Goal: Task Accomplishment & Management: Use online tool/utility

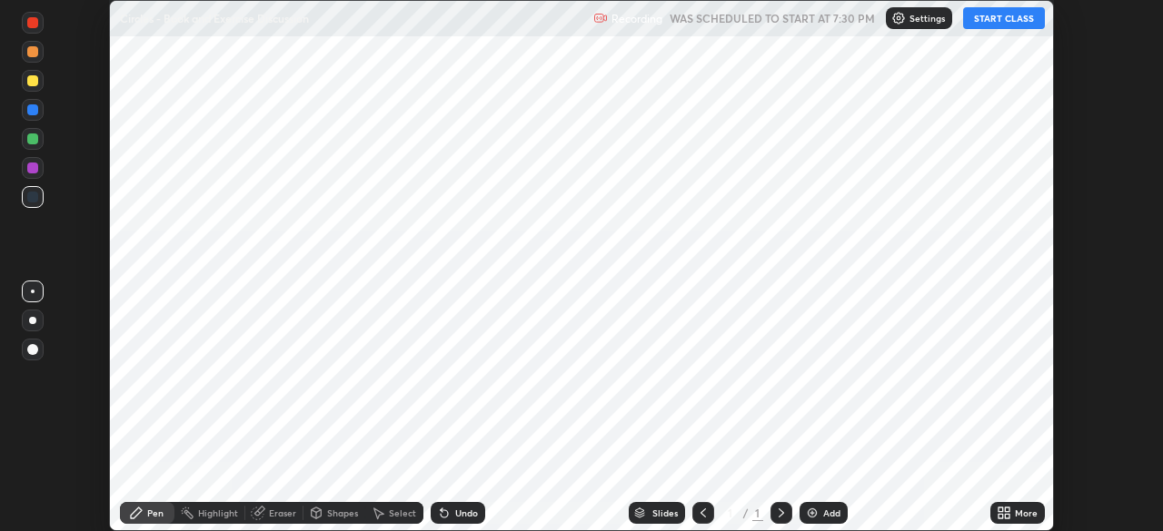
scroll to position [531, 1162]
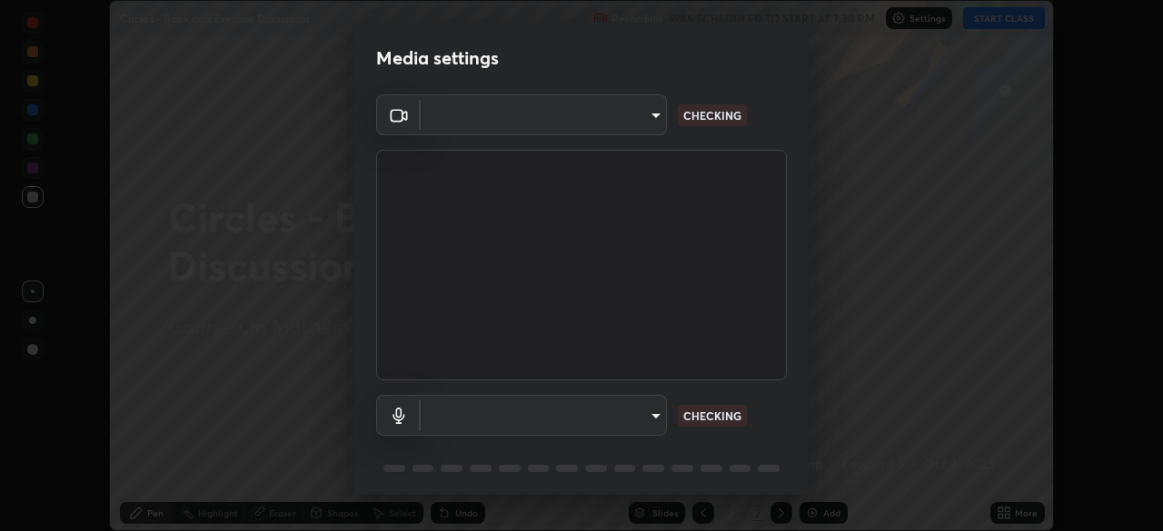
type input "5204e49b19dfb47b934bd0def1c8e1a00b2014265d57ee16b47da032bff83a8c"
click at [645, 431] on body "Erase all Circles - Book and Exercise Discussion Recording WAS SCHEDULED TO STA…" at bounding box center [581, 265] width 1163 height 531
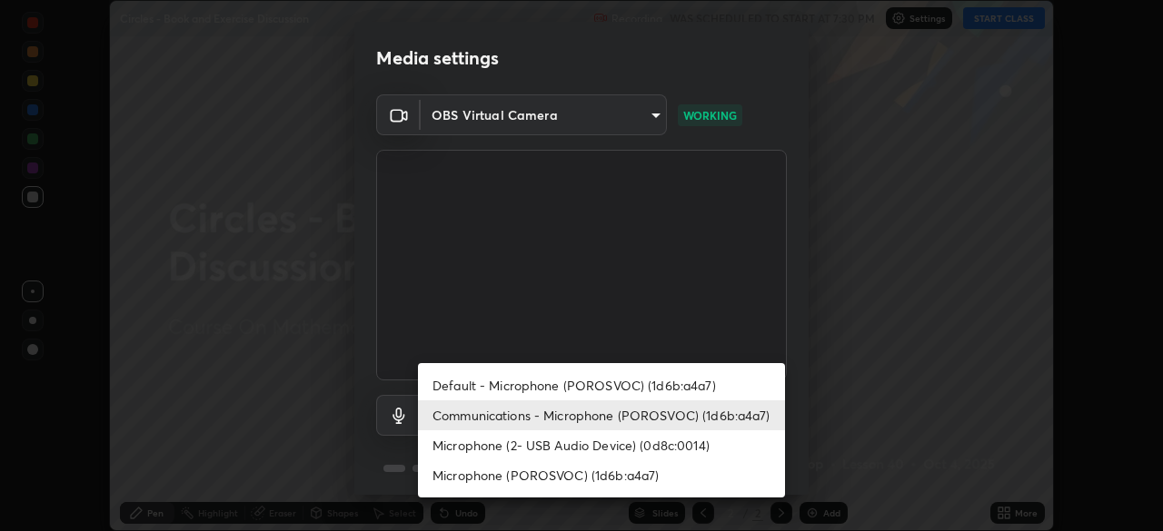
click at [691, 377] on li "Default - Microphone (POROSVOC) (1d6b:a4a7)" at bounding box center [601, 386] width 367 height 30
type input "default"
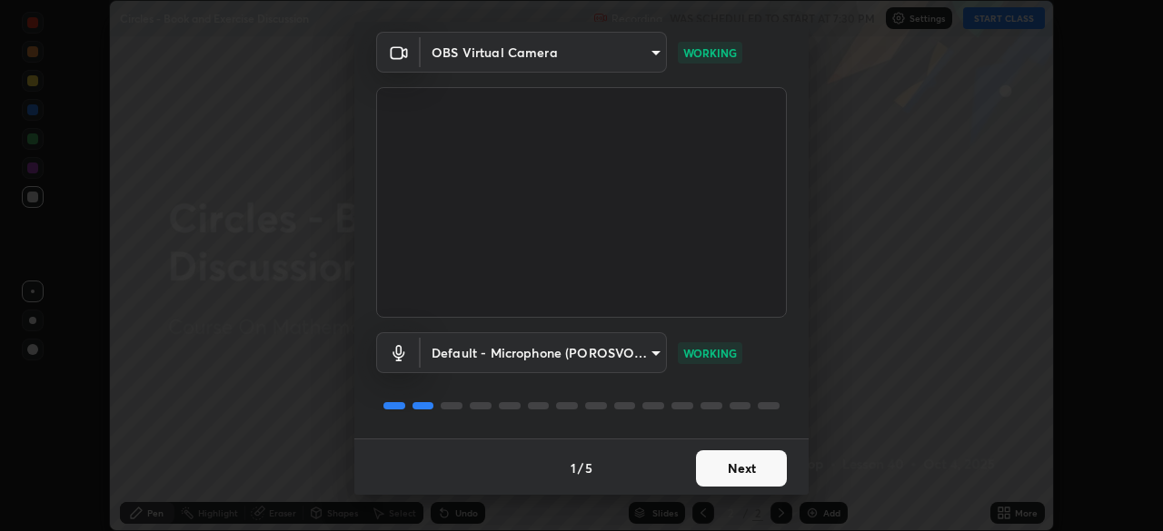
scroll to position [65, 0]
click at [757, 460] on button "Next" at bounding box center [741, 467] width 91 height 36
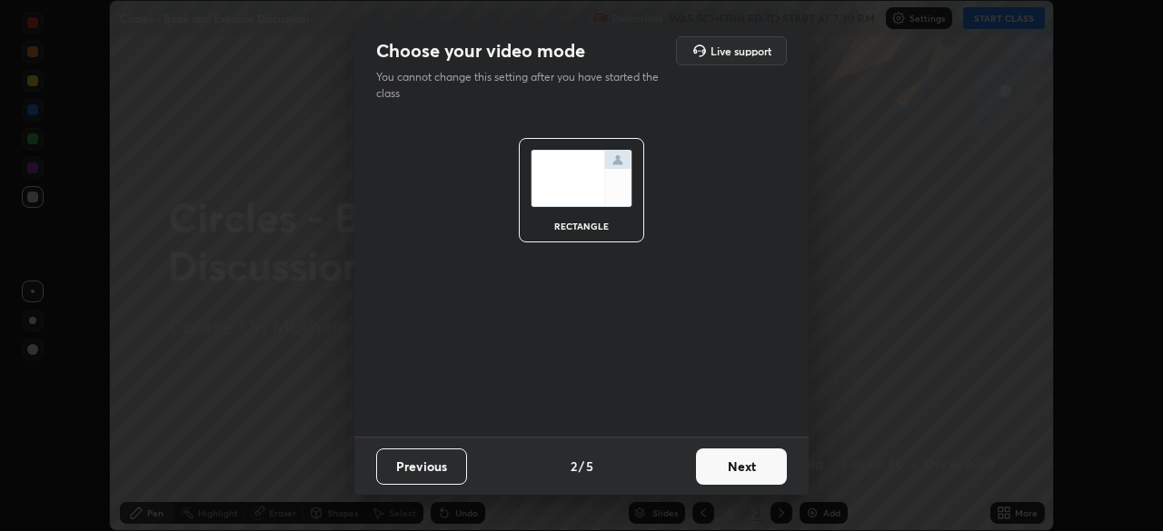
click at [754, 464] on button "Next" at bounding box center [741, 467] width 91 height 36
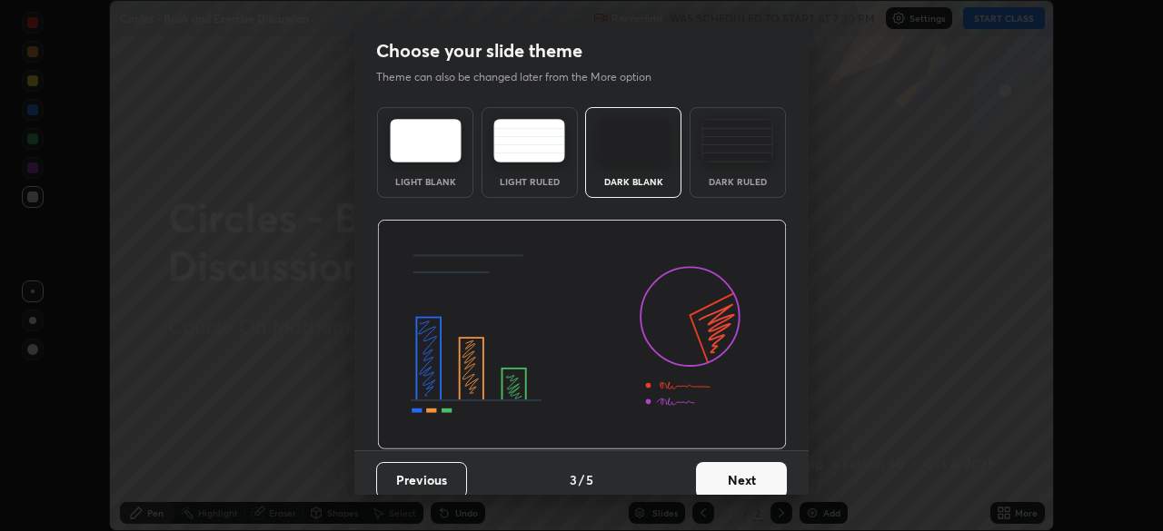
click at [741, 468] on button "Next" at bounding box center [741, 480] width 91 height 36
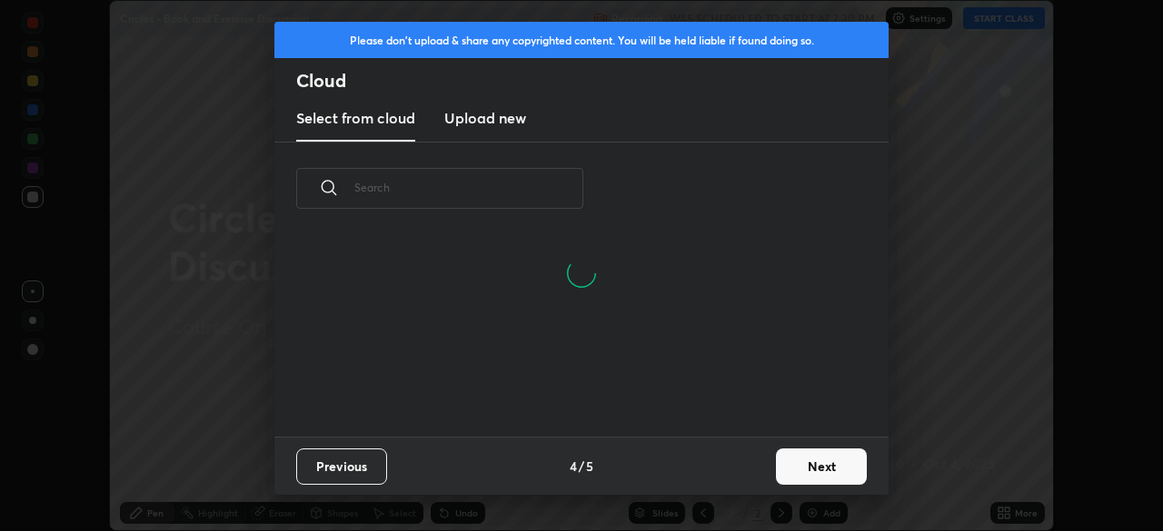
scroll to position [202, 583]
click at [833, 468] on button "Next" at bounding box center [821, 467] width 91 height 36
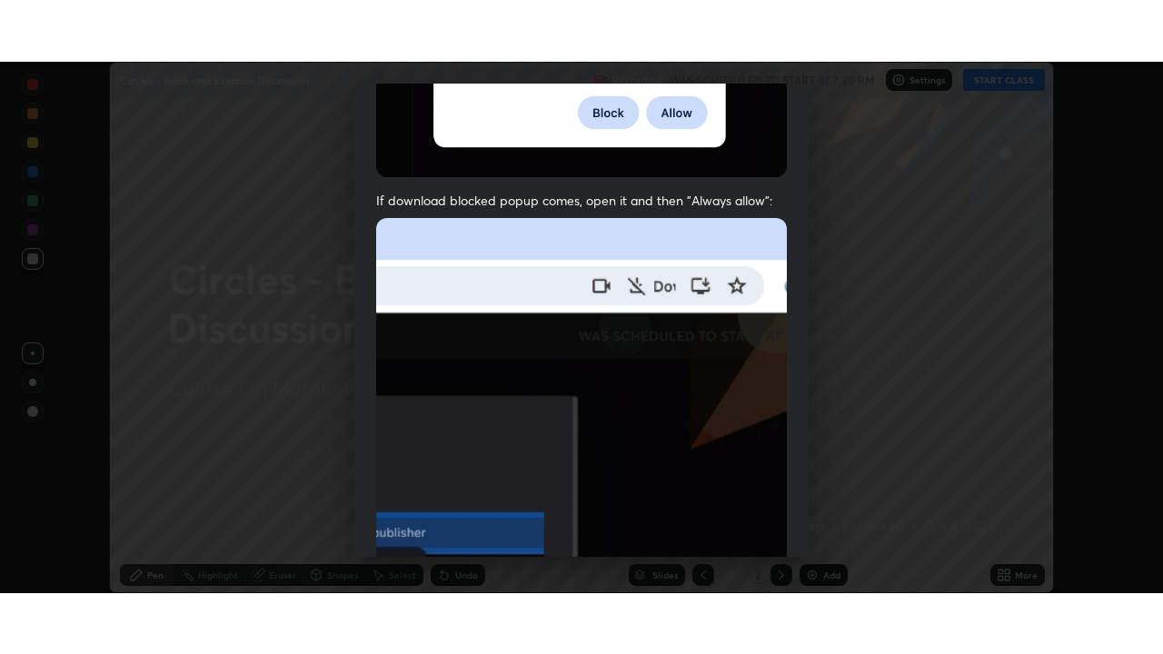
scroll to position [435, 0]
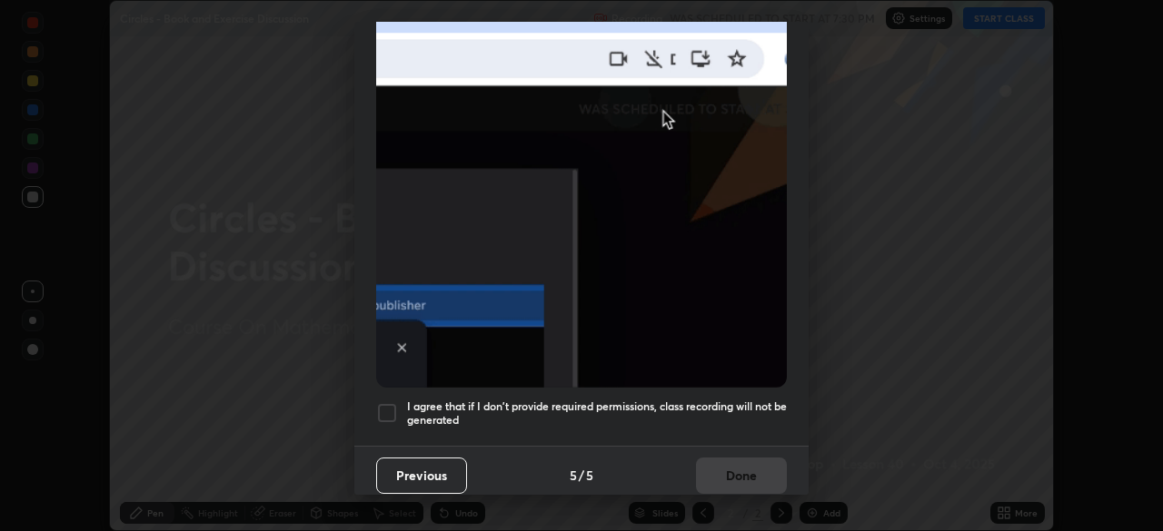
click at [731, 400] on h5 "I agree that if I don't provide required permissions, class recording will not …" at bounding box center [597, 414] width 380 height 28
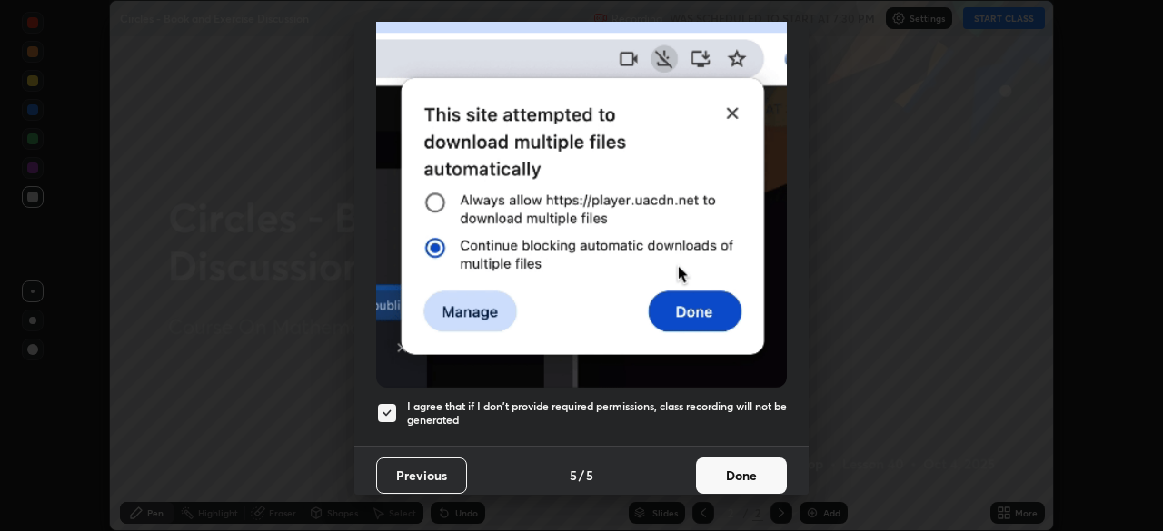
click at [758, 458] on button "Done" at bounding box center [741, 476] width 91 height 36
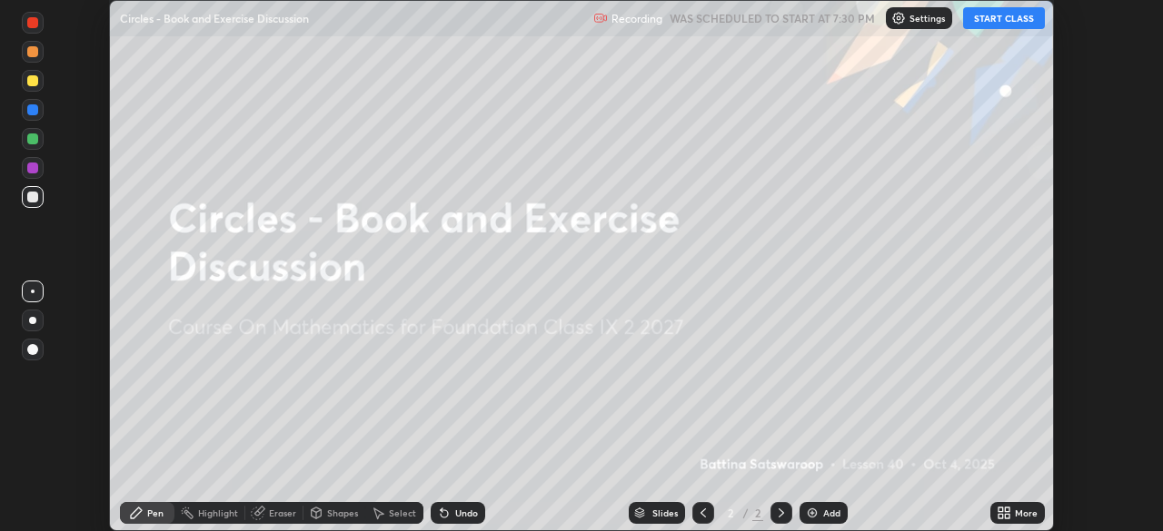
click at [828, 510] on div "Add" at bounding box center [831, 513] width 17 height 9
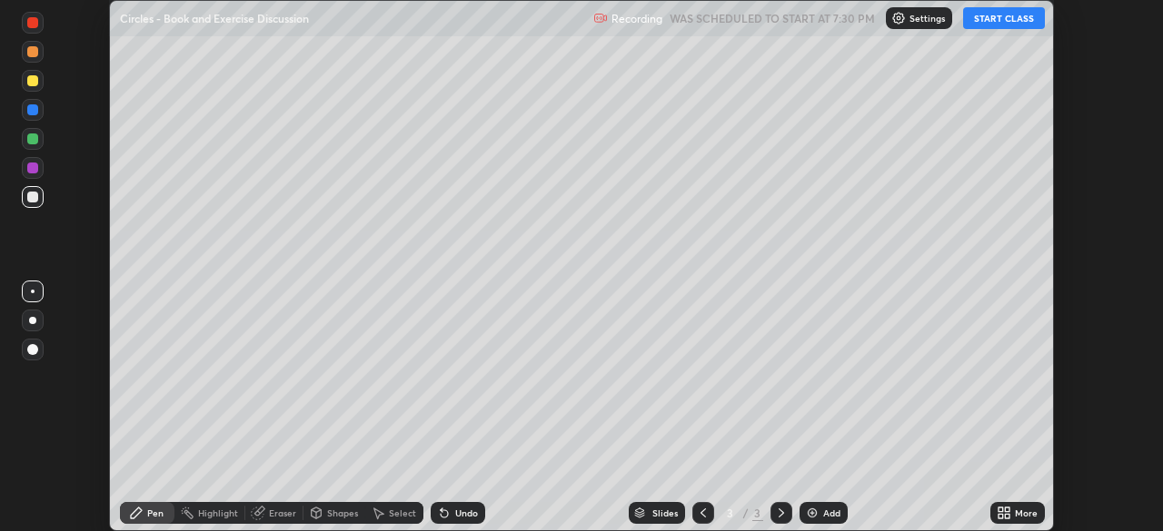
click at [1007, 516] on icon at bounding box center [1007, 516] width 5 height 5
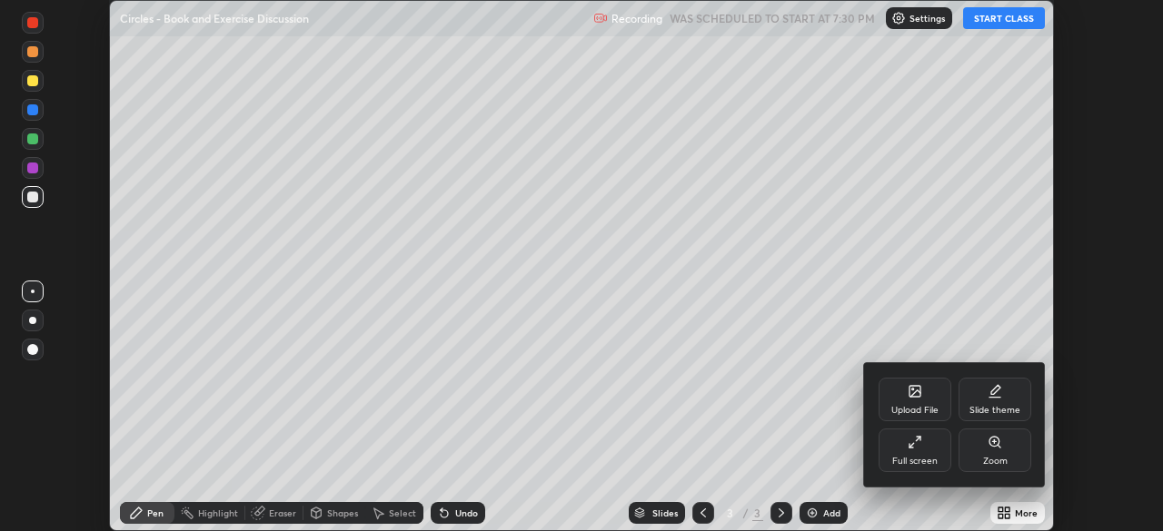
click at [921, 458] on div "Full screen" at bounding box center [914, 461] width 45 height 9
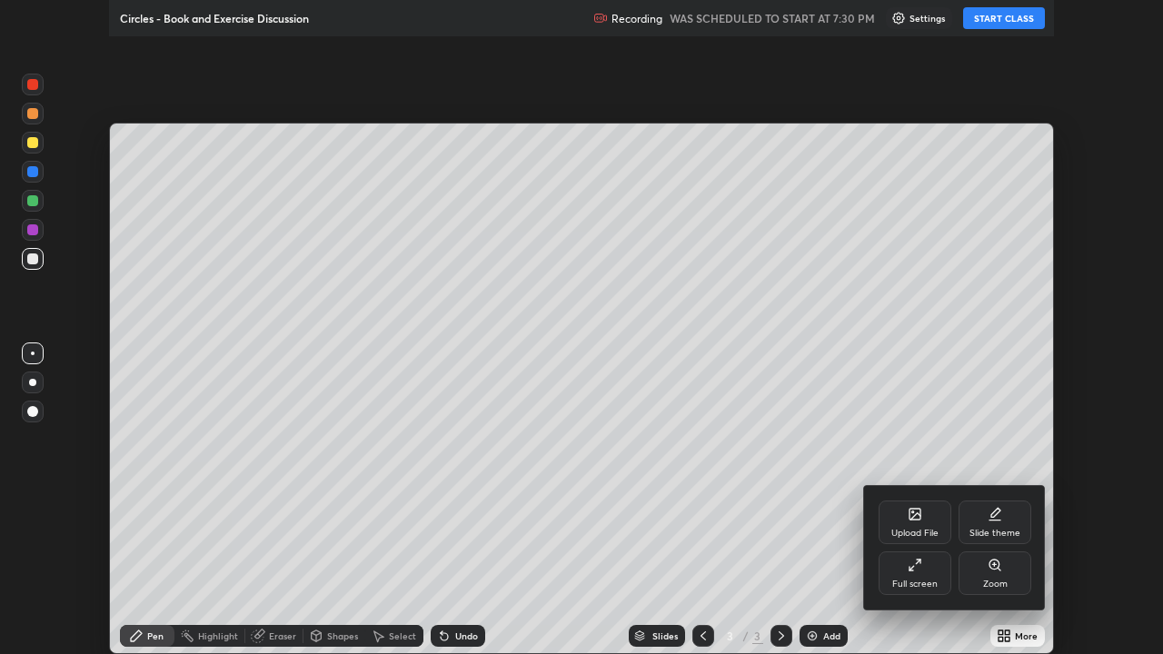
scroll to position [654, 1163]
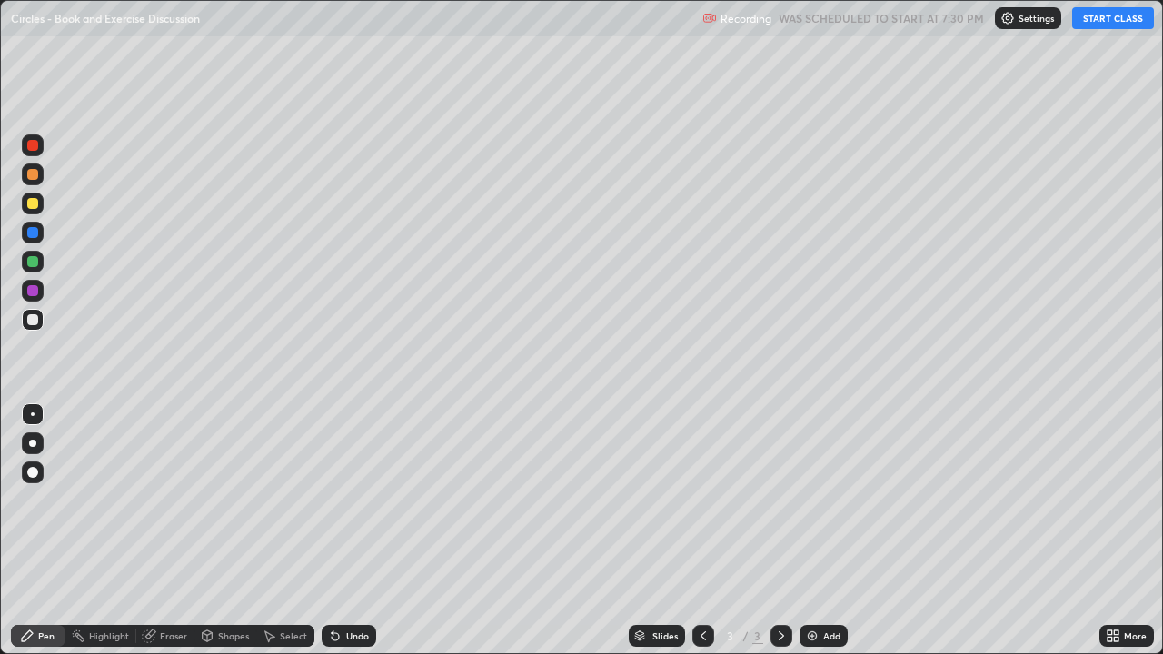
click at [1100, 17] on button "START CLASS" at bounding box center [1113, 18] width 82 height 22
click at [171, 531] on div "Eraser" at bounding box center [173, 635] width 27 height 9
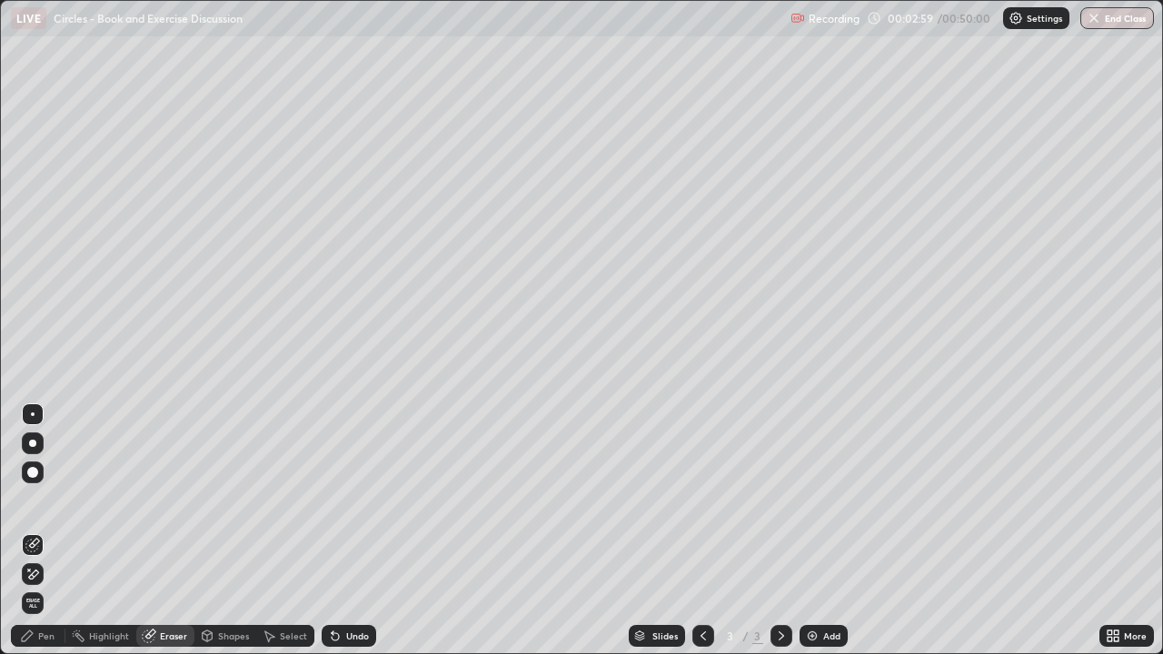
click at [36, 531] on div "Pen" at bounding box center [38, 636] width 55 height 22
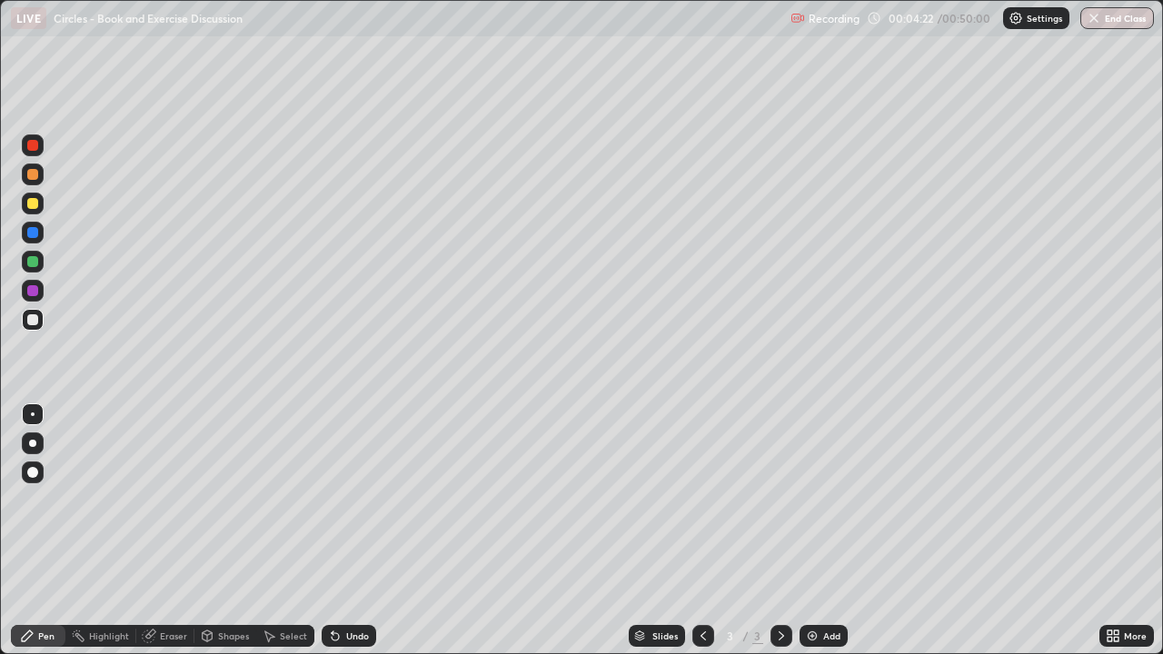
click at [810, 531] on img at bounding box center [812, 636] width 15 height 15
click at [33, 201] on div at bounding box center [32, 203] width 11 height 11
click at [29, 323] on div at bounding box center [32, 319] width 11 height 11
click at [829, 531] on div "Add" at bounding box center [823, 636] width 48 height 22
click at [825, 531] on div "Add" at bounding box center [831, 635] width 17 height 9
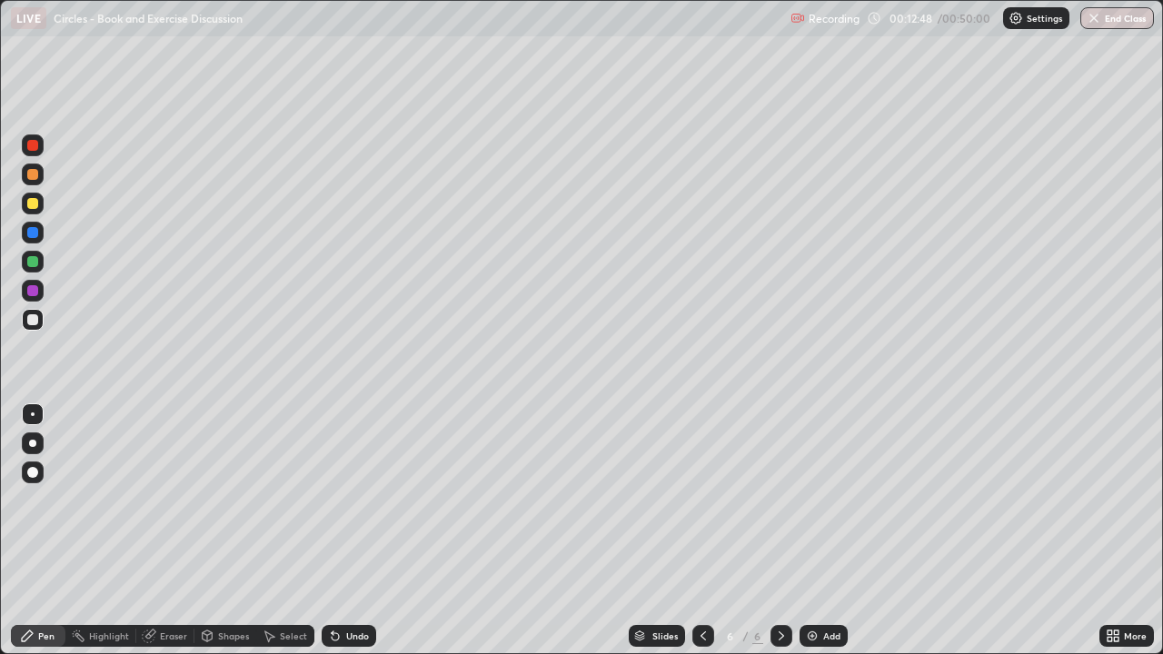
click at [823, 531] on div "Add" at bounding box center [831, 635] width 17 height 9
click at [701, 531] on icon at bounding box center [703, 636] width 15 height 15
click at [826, 531] on div "Add" at bounding box center [823, 636] width 48 height 22
click at [228, 531] on div "Shapes" at bounding box center [233, 635] width 31 height 9
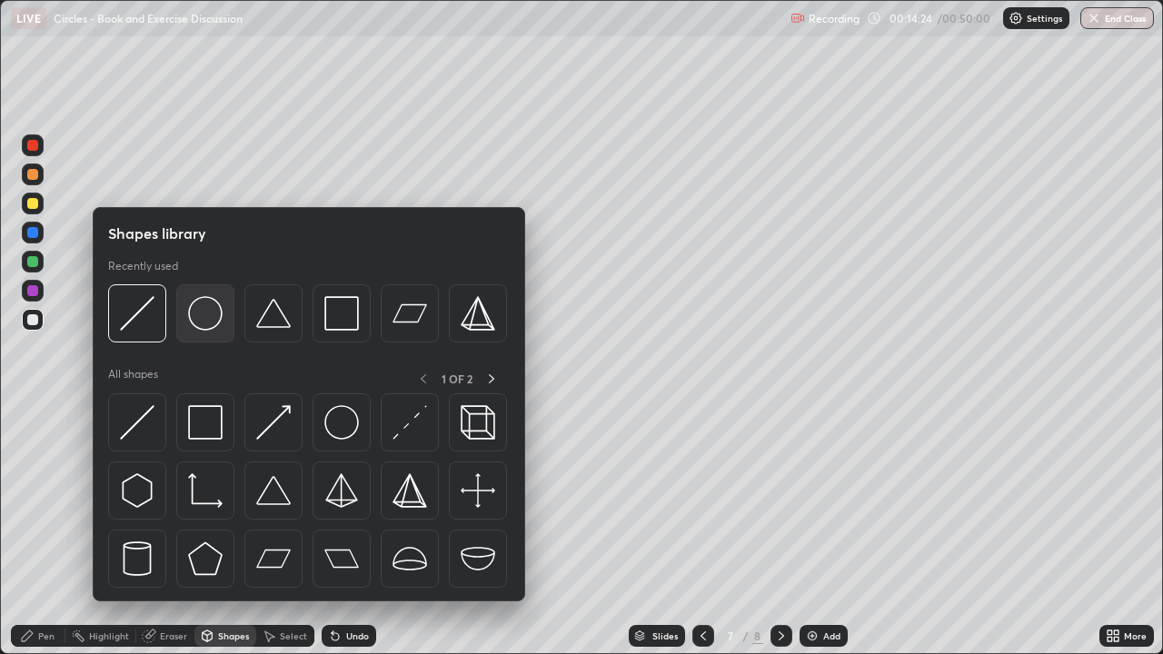
click at [207, 312] on img at bounding box center [205, 313] width 35 height 35
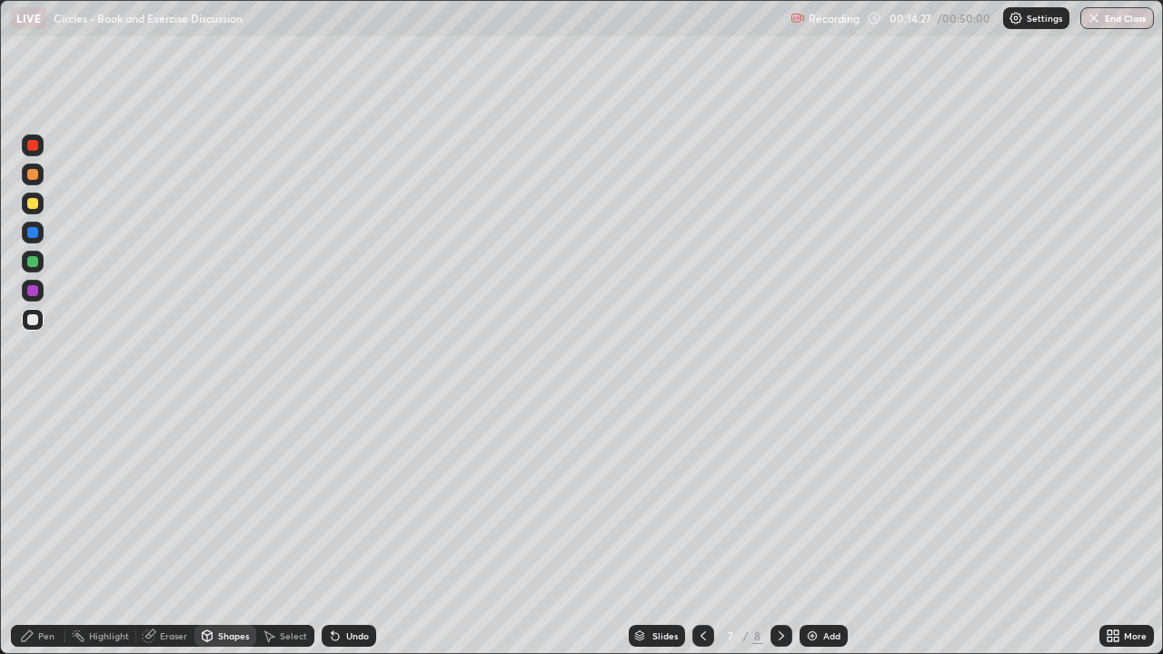
click at [228, 531] on div "Shapes" at bounding box center [233, 635] width 31 height 9
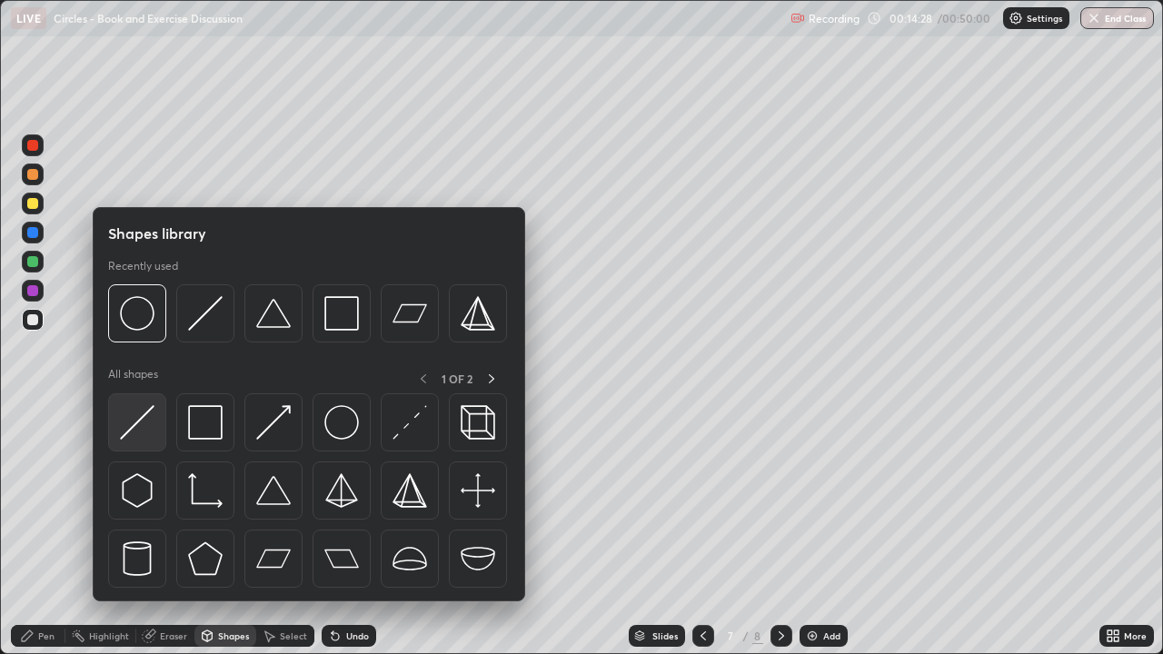
click at [134, 412] on img at bounding box center [137, 422] width 35 height 35
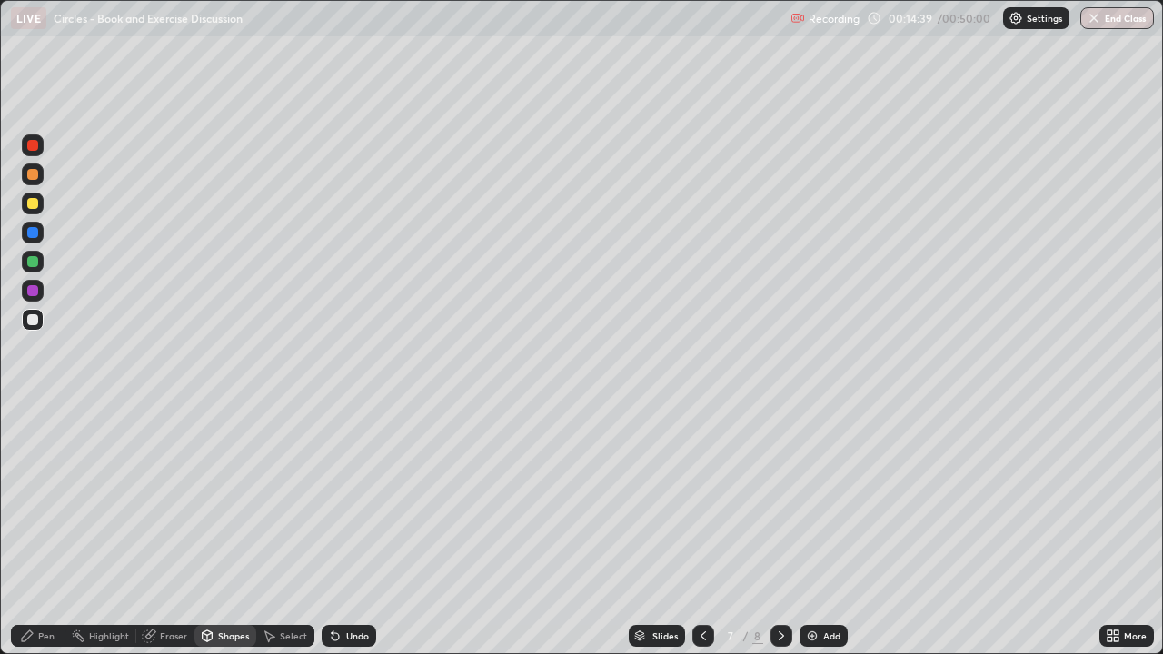
click at [45, 531] on div "Pen" at bounding box center [46, 635] width 16 height 9
click at [31, 206] on div at bounding box center [32, 203] width 11 height 11
click at [349, 531] on div "Undo" at bounding box center [349, 636] width 55 height 22
click at [365, 531] on div "Undo" at bounding box center [357, 635] width 23 height 9
click at [341, 531] on div "Undo" at bounding box center [349, 636] width 55 height 22
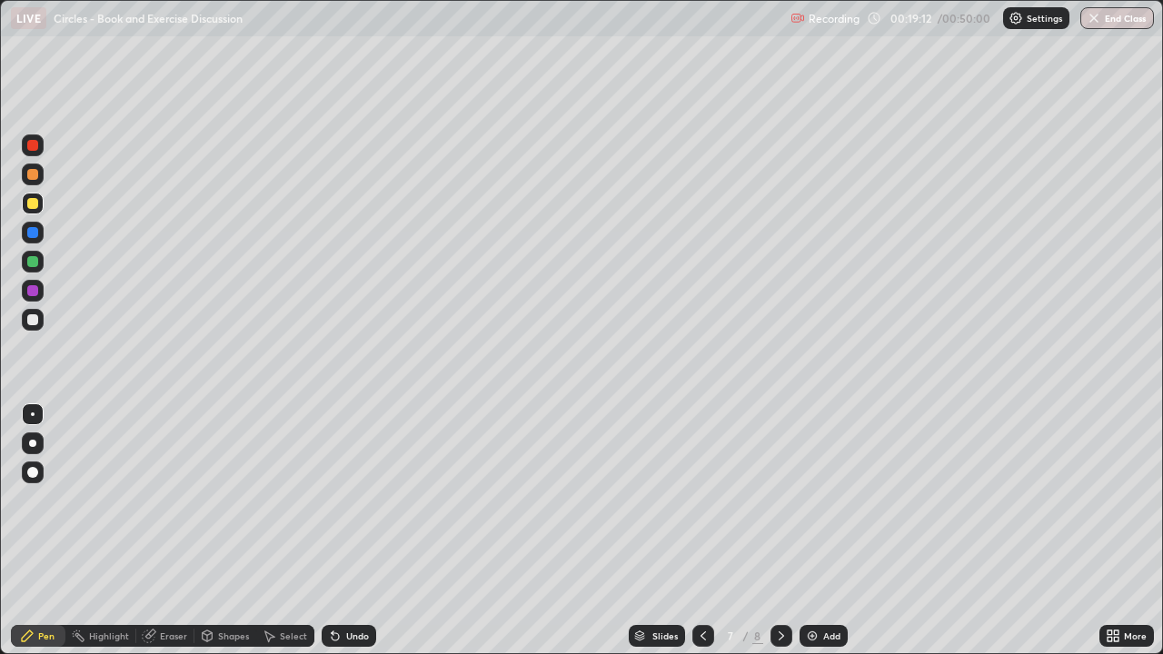
click at [340, 531] on icon at bounding box center [335, 636] width 15 height 15
click at [340, 531] on div "Undo" at bounding box center [349, 636] width 55 height 22
click at [820, 531] on div "Add" at bounding box center [823, 636] width 48 height 22
click at [218, 531] on div "Shapes" at bounding box center [233, 635] width 31 height 9
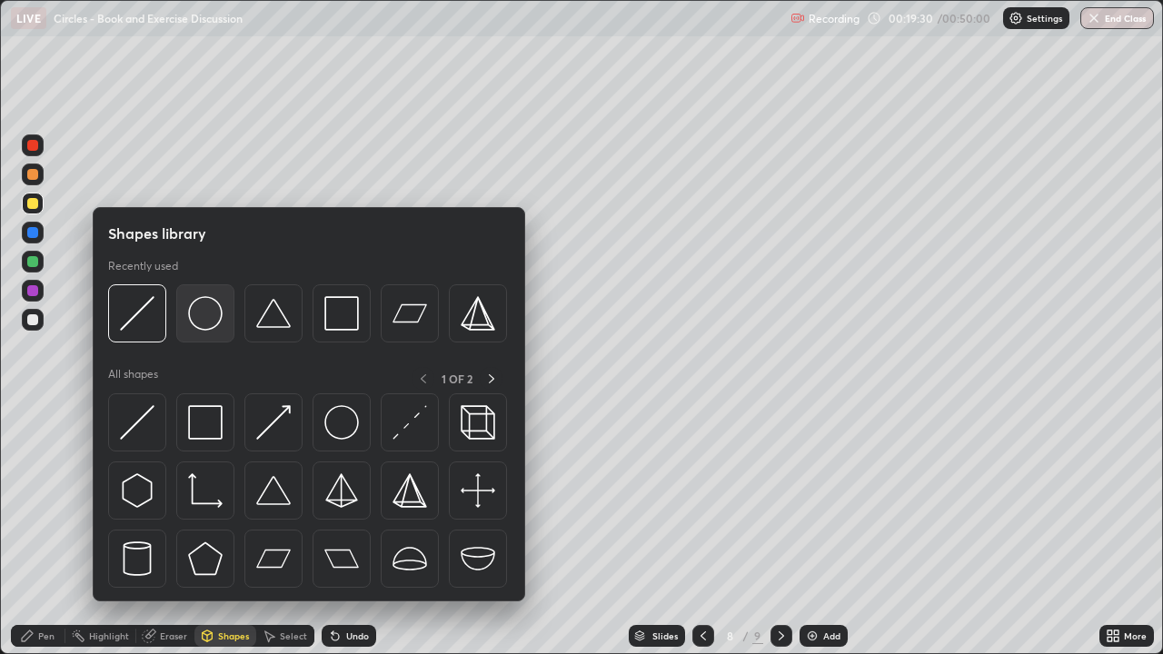
click at [209, 317] on img at bounding box center [205, 313] width 35 height 35
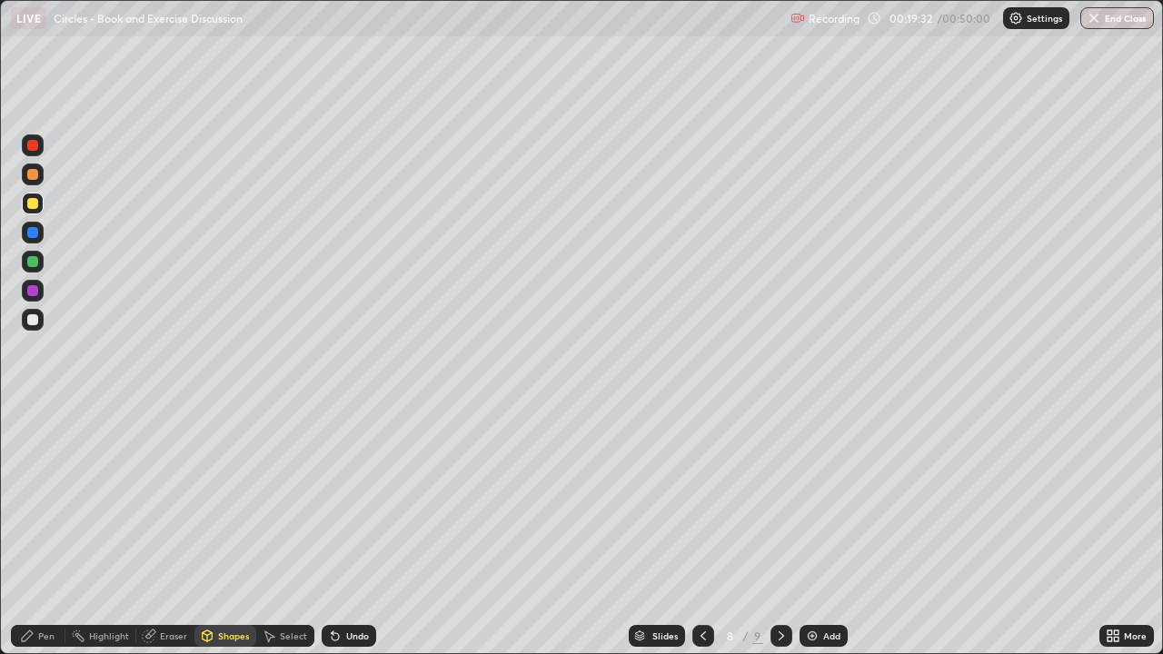
click at [234, 531] on div "Shapes" at bounding box center [225, 636] width 62 height 22
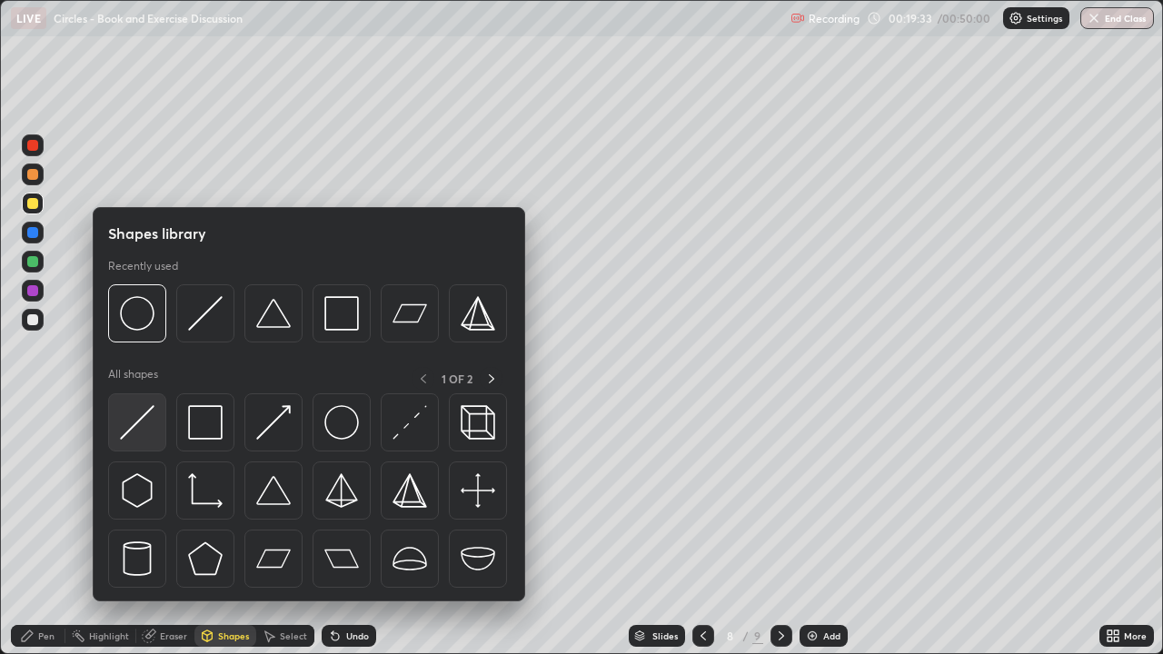
click at [144, 416] on img at bounding box center [137, 422] width 35 height 35
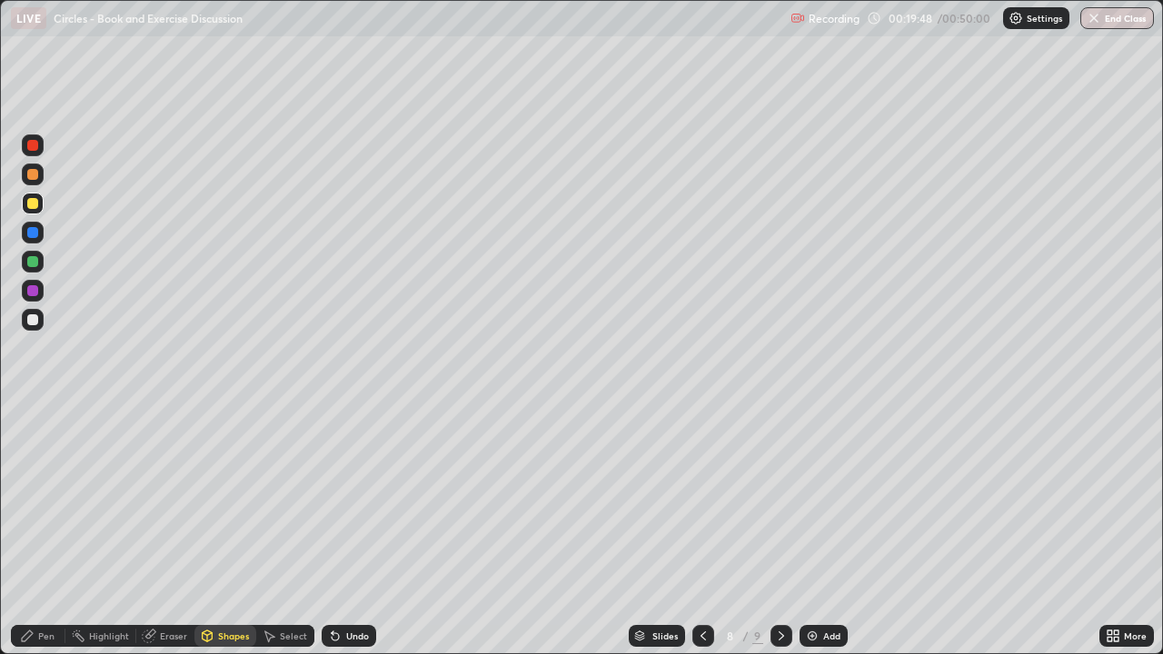
click at [38, 531] on div "Pen" at bounding box center [46, 635] width 16 height 9
click at [39, 328] on div at bounding box center [33, 320] width 22 height 22
click at [818, 531] on div "Add" at bounding box center [823, 636] width 48 height 22
click at [230, 531] on div "Shapes" at bounding box center [233, 635] width 31 height 9
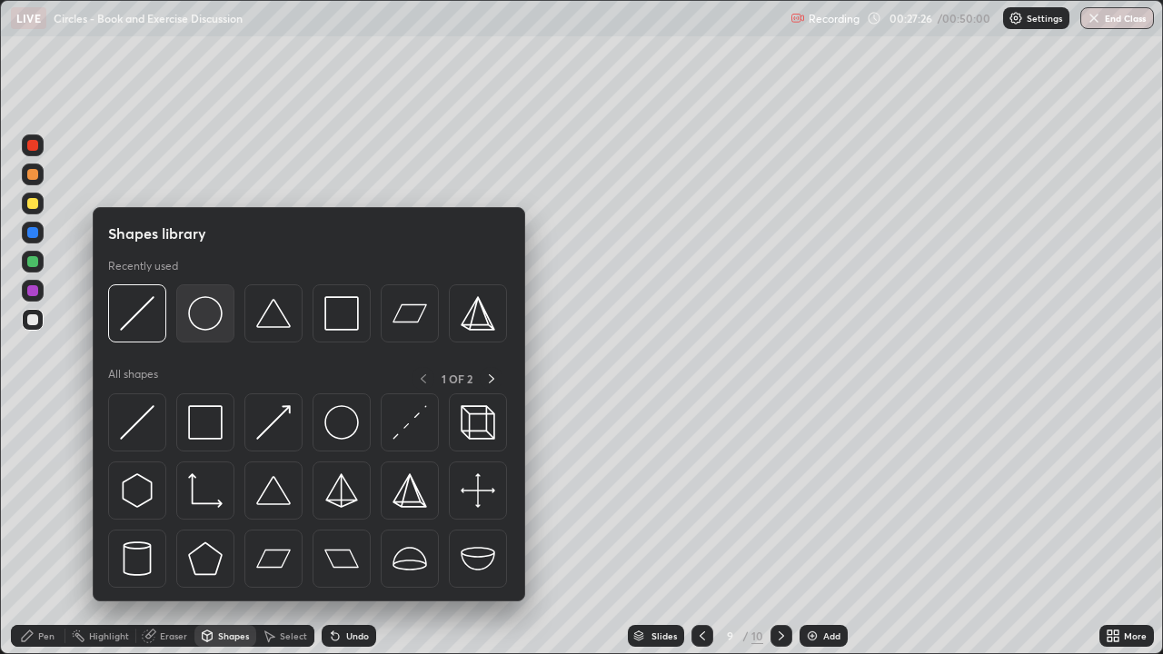
click at [210, 317] on img at bounding box center [205, 313] width 35 height 35
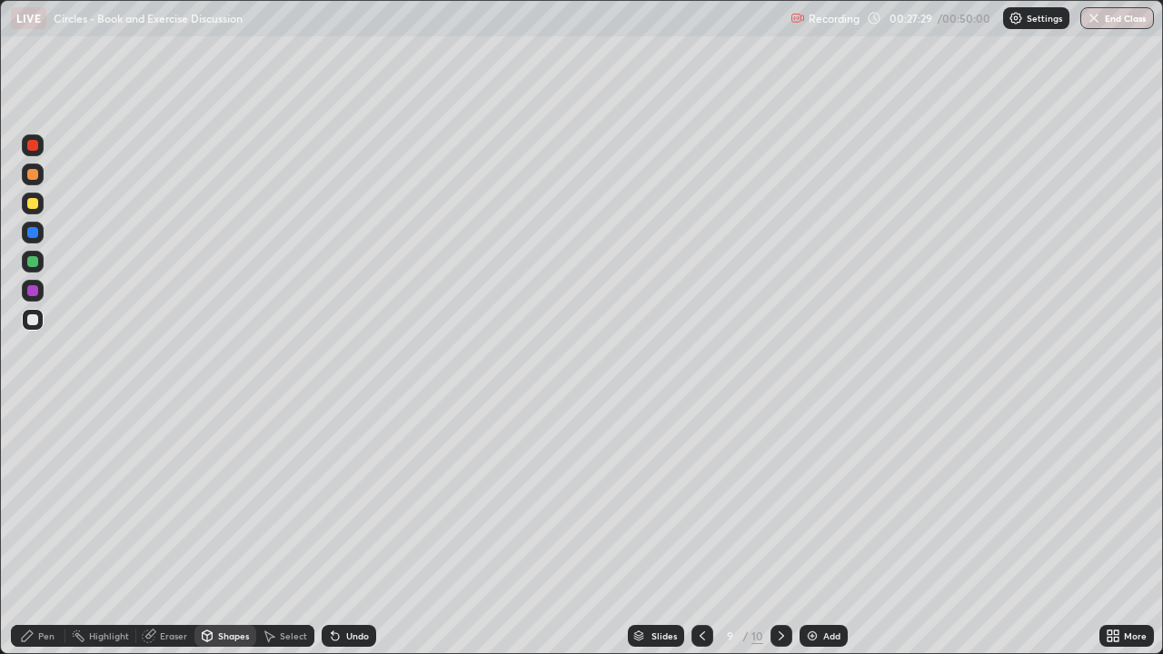
click at [223, 531] on div "Shapes" at bounding box center [233, 635] width 31 height 9
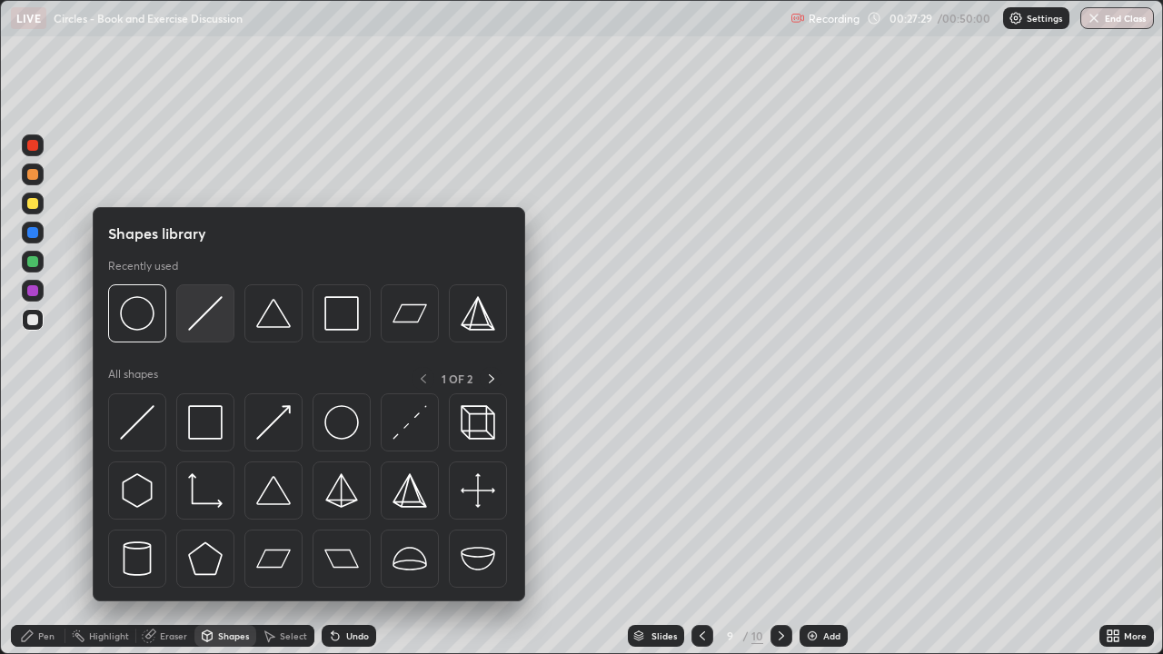
click at [211, 304] on img at bounding box center [205, 313] width 35 height 35
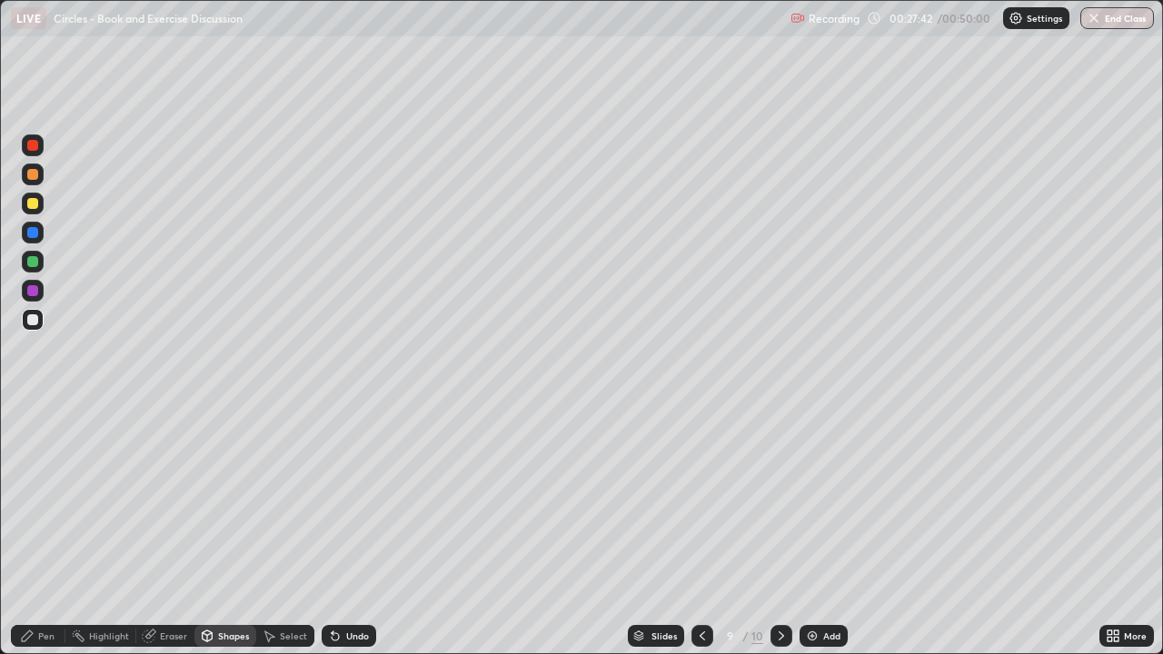
click at [47, 531] on div "Pen" at bounding box center [46, 635] width 16 height 9
click at [41, 198] on div at bounding box center [33, 204] width 22 height 22
click at [174, 531] on div "Eraser" at bounding box center [173, 635] width 27 height 9
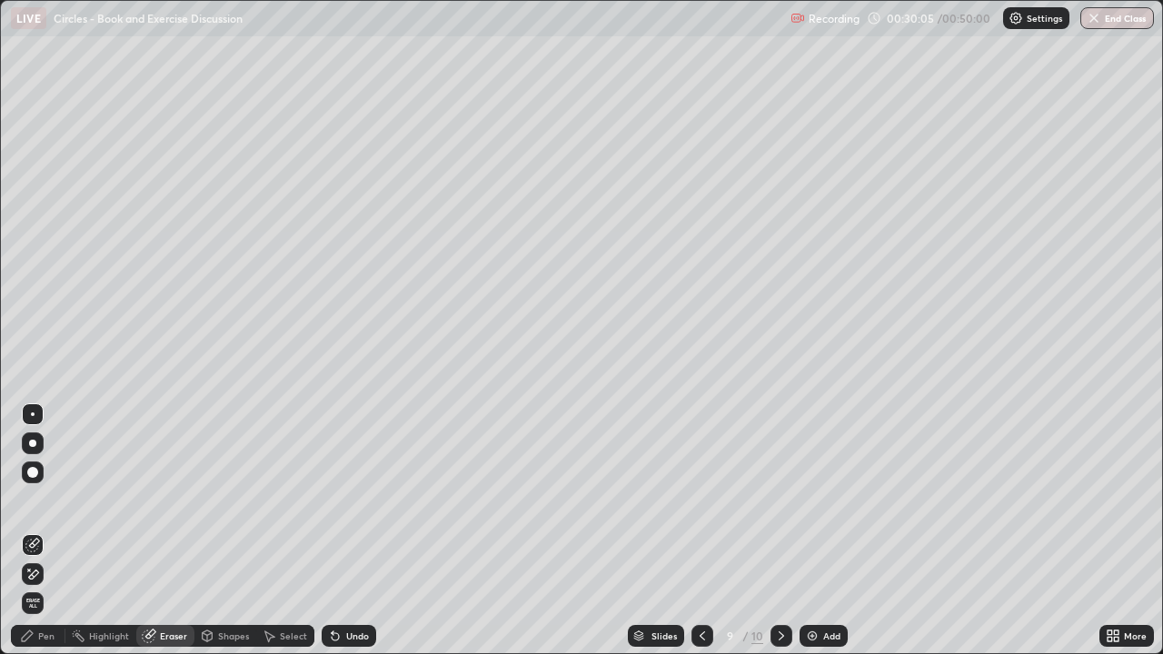
click at [45, 531] on div "Pen" at bounding box center [46, 635] width 16 height 9
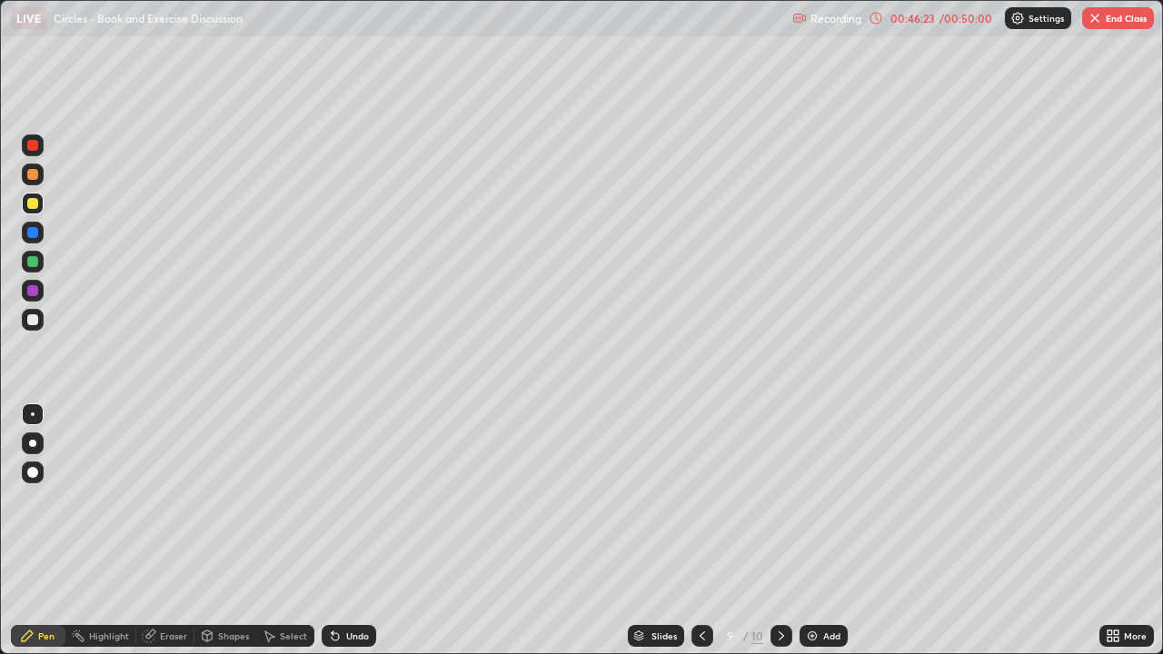
click at [1099, 23] on img "button" at bounding box center [1094, 18] width 15 height 15
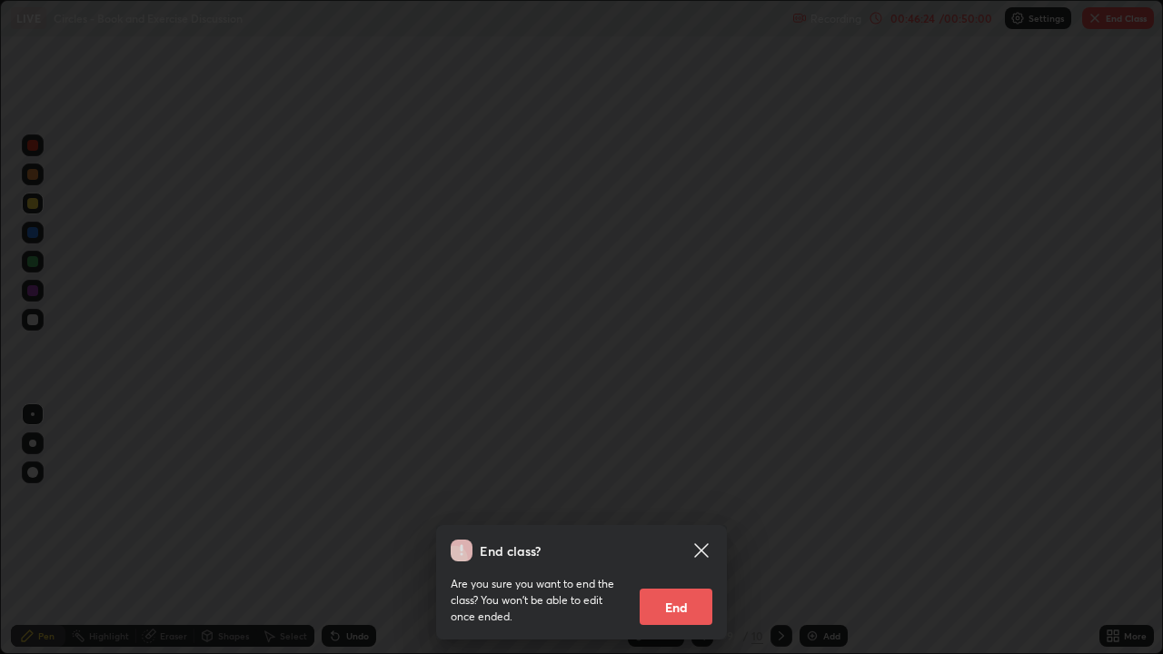
click at [677, 531] on button "End" at bounding box center [676, 607] width 73 height 36
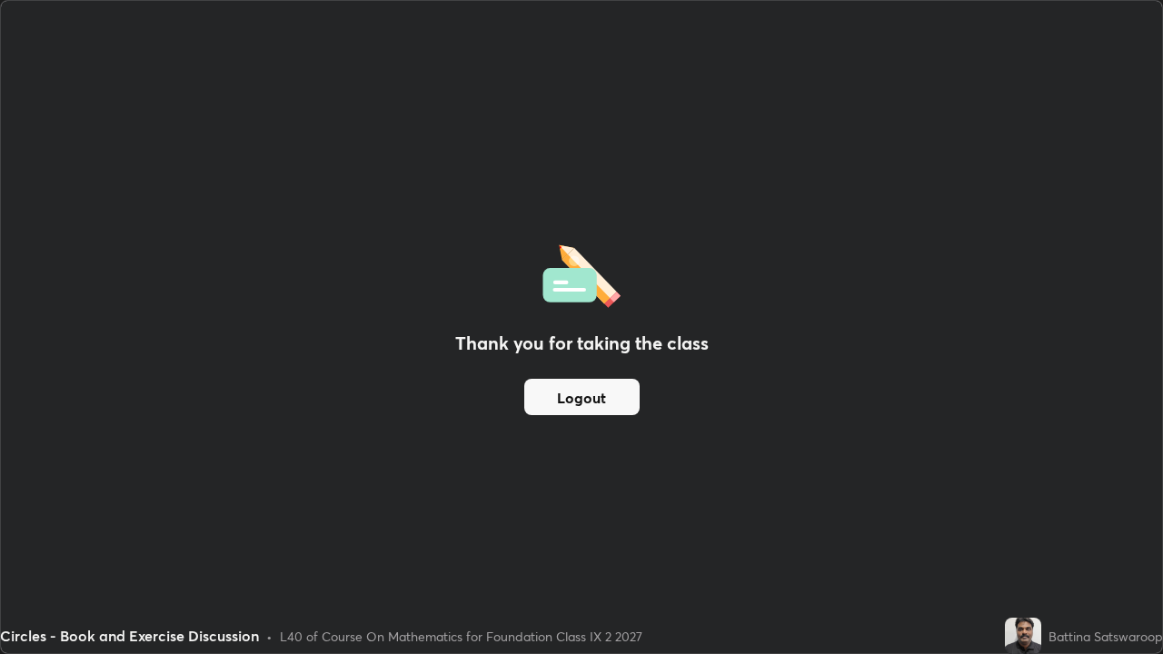
click at [611, 386] on button "Logout" at bounding box center [581, 397] width 115 height 36
